Goal: Information Seeking & Learning: Compare options

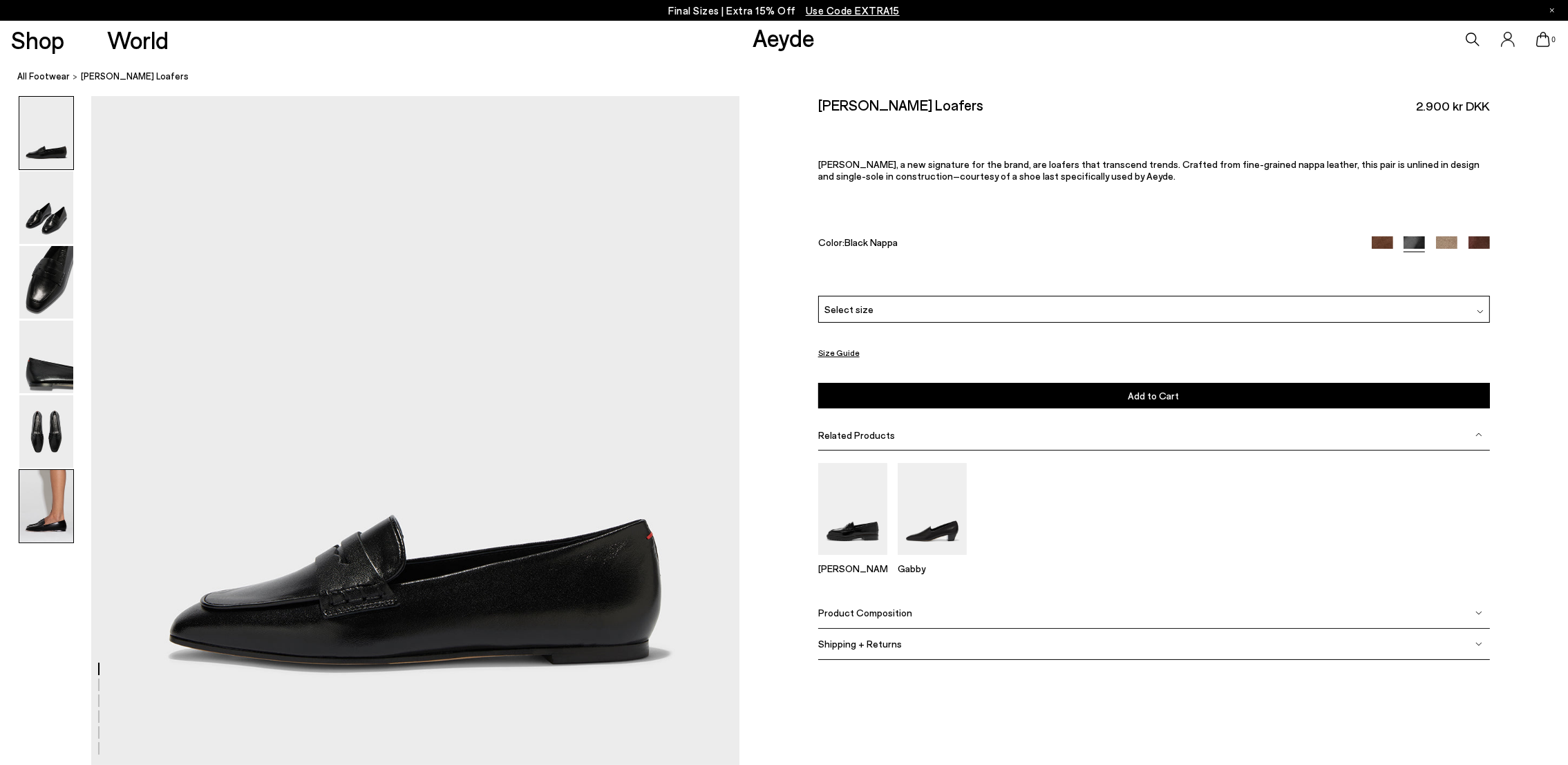
click at [52, 509] on img at bounding box center [47, 506] width 54 height 72
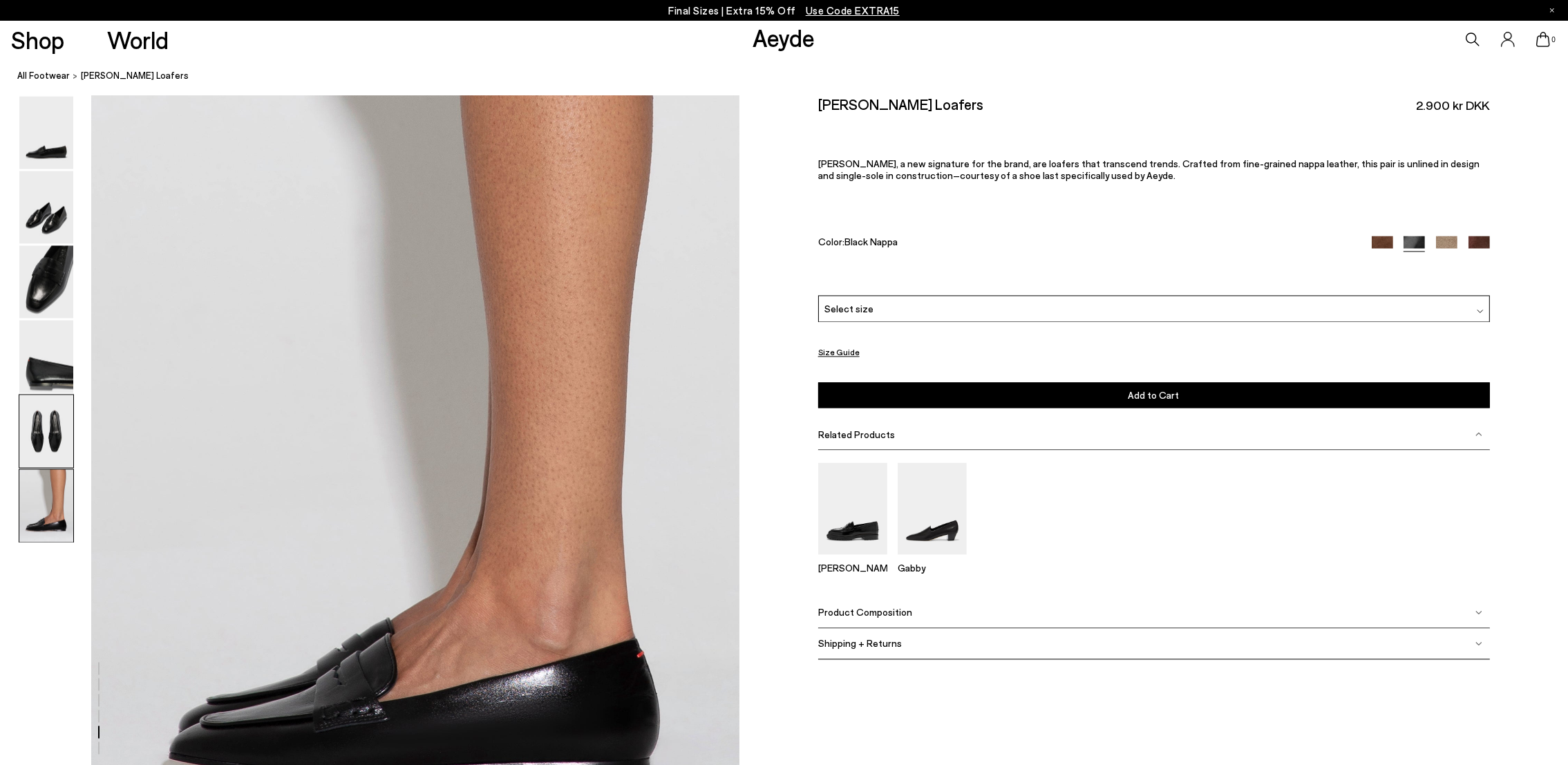
scroll to position [4235, 0]
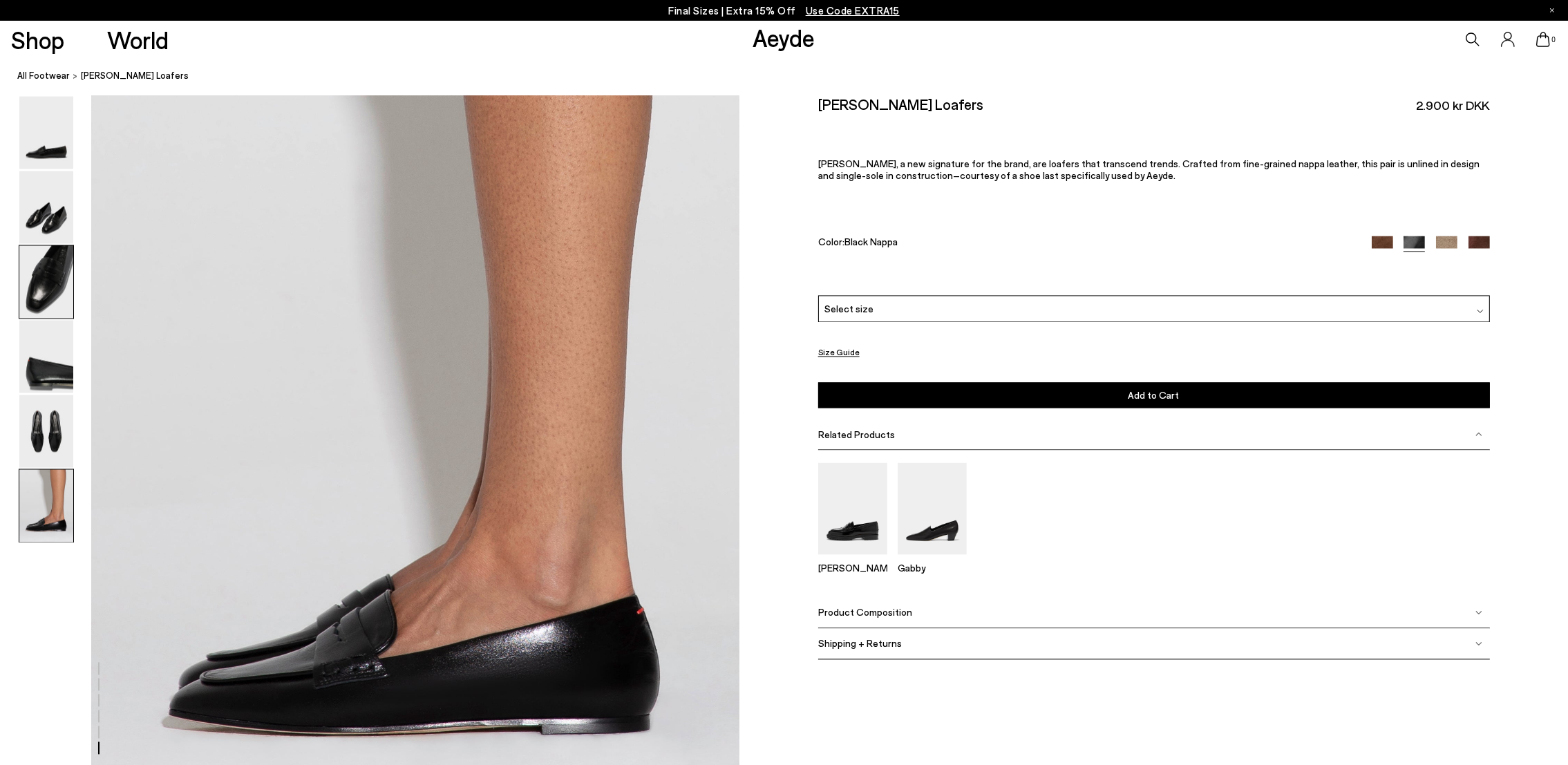
click at [37, 281] on img at bounding box center [47, 282] width 54 height 72
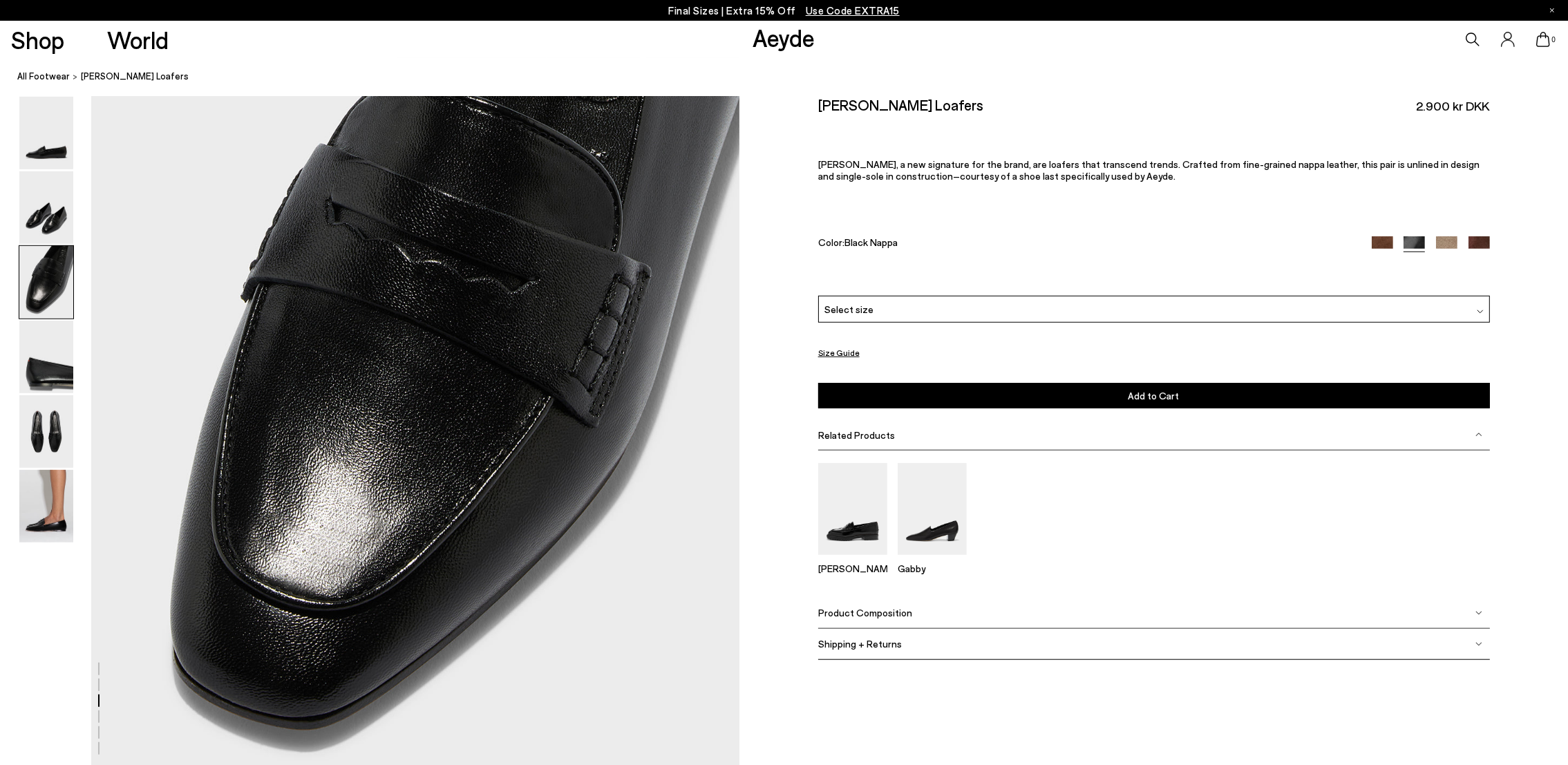
scroll to position [1540, 0]
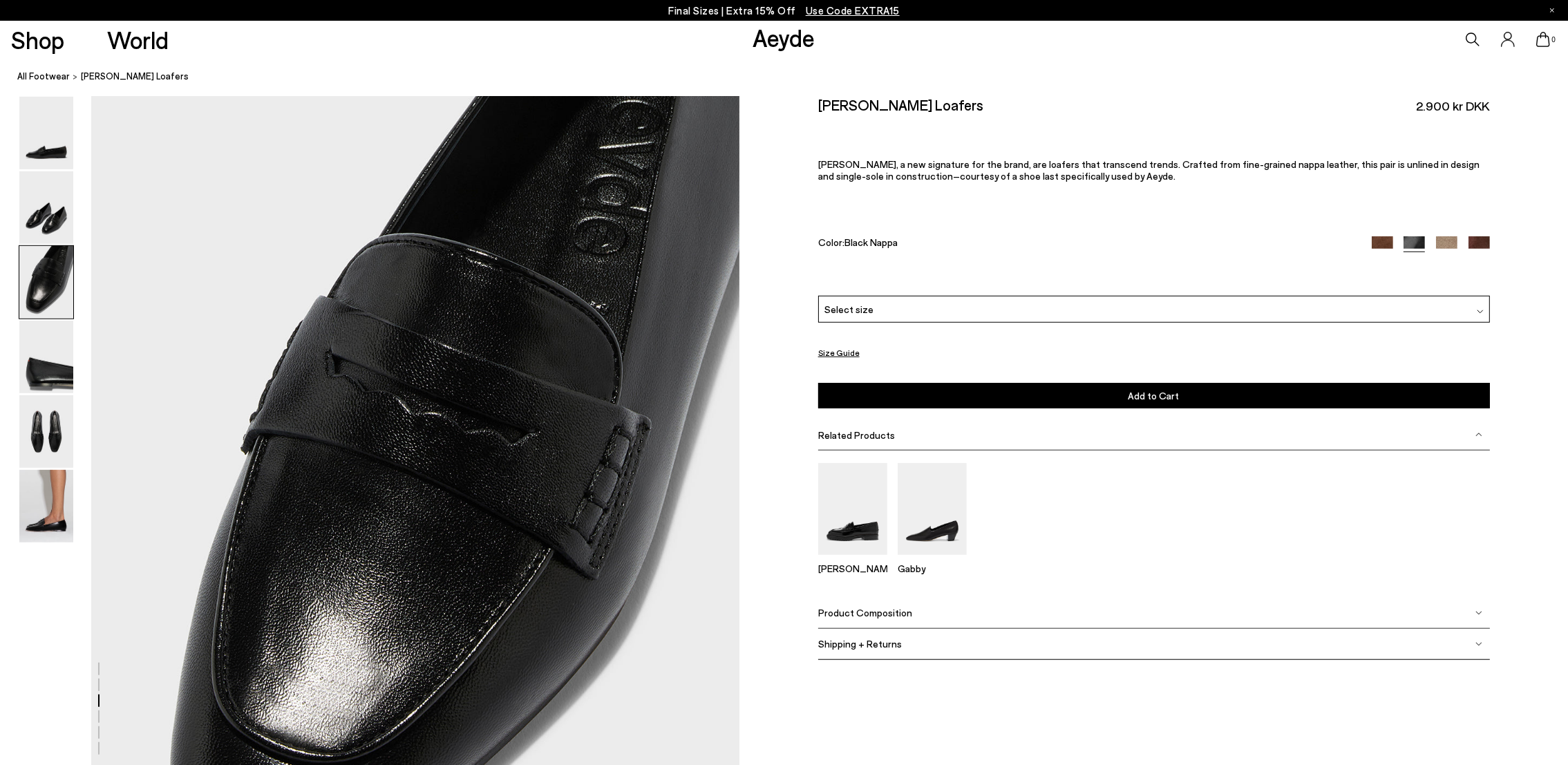
click at [1442, 236] on img at bounding box center [1446, 247] width 21 height 21
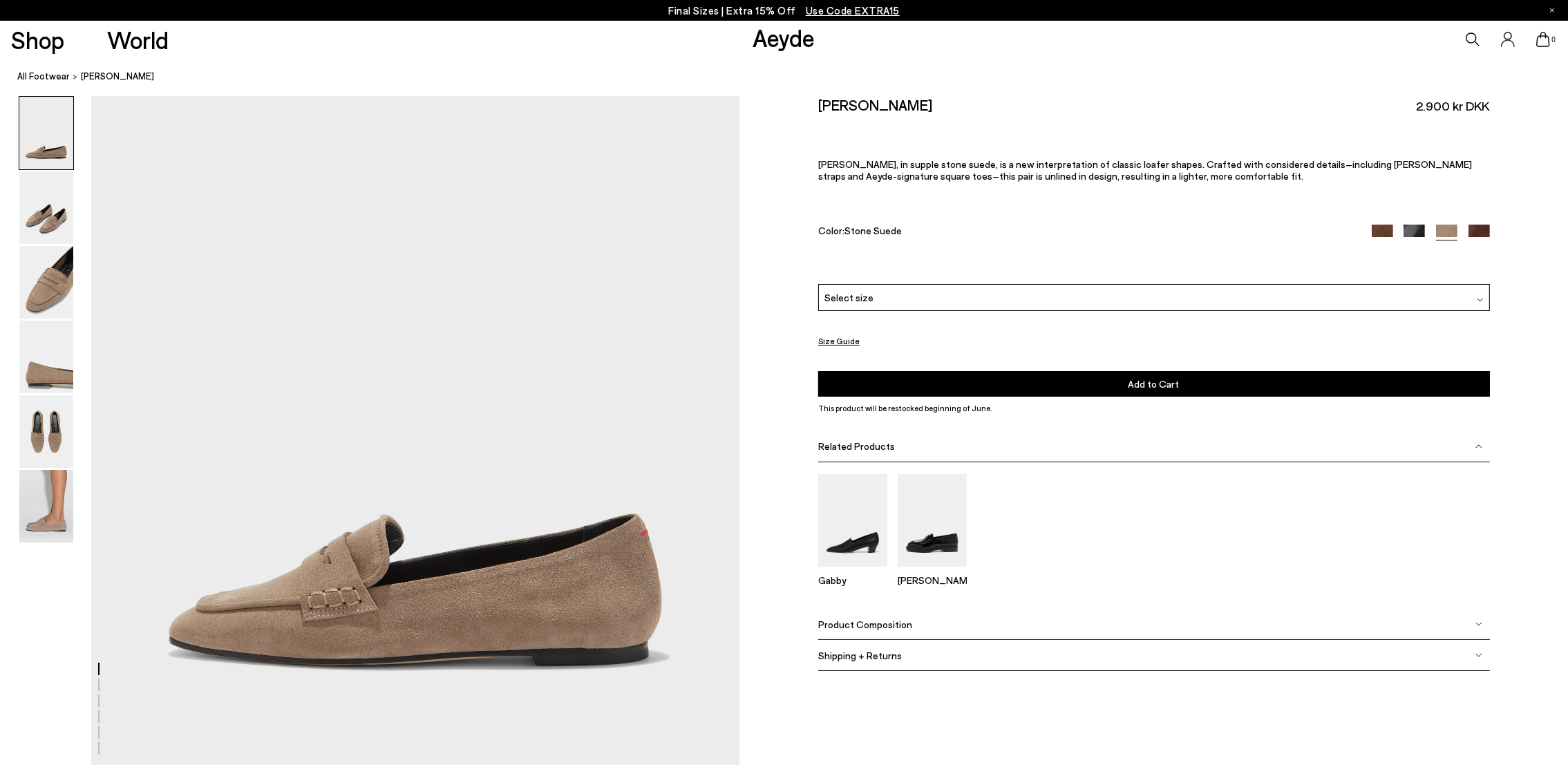
click at [1482, 232] on img at bounding box center [1479, 235] width 21 height 21
click at [1475, 227] on img at bounding box center [1479, 235] width 21 height 21
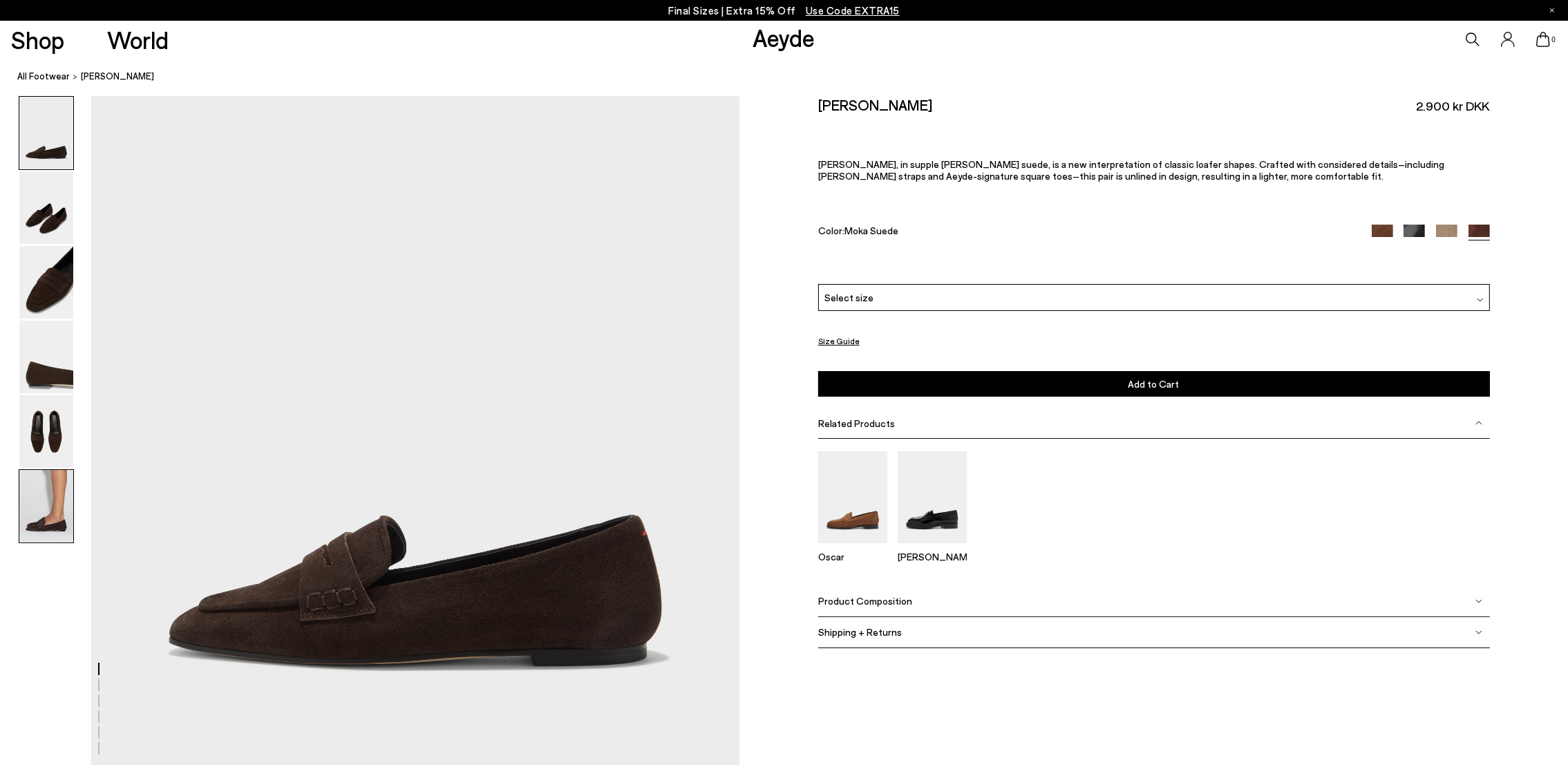
click at [26, 524] on img at bounding box center [47, 506] width 54 height 72
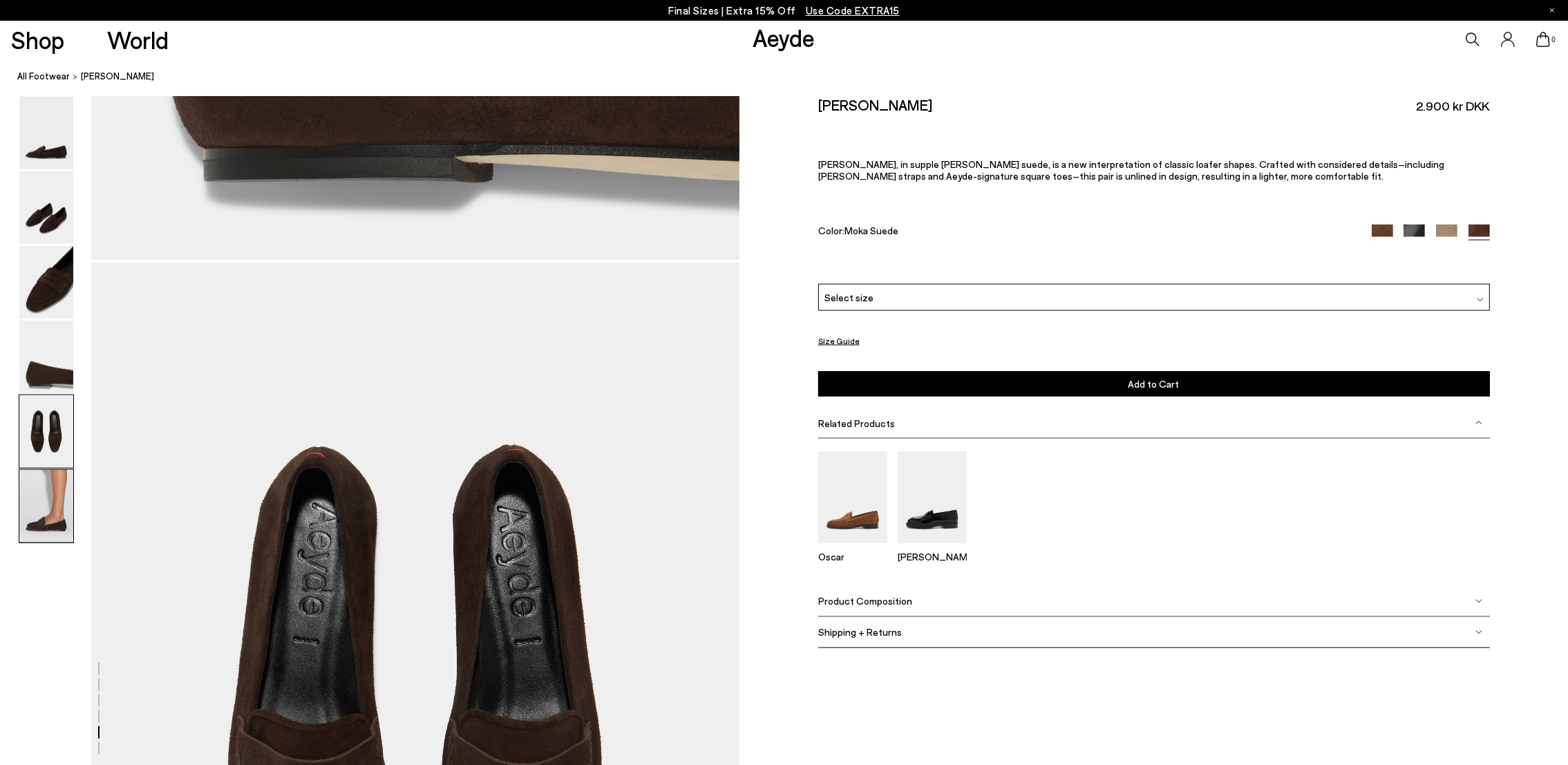
scroll to position [4235, 0]
